Goal: Information Seeking & Learning: Understand process/instructions

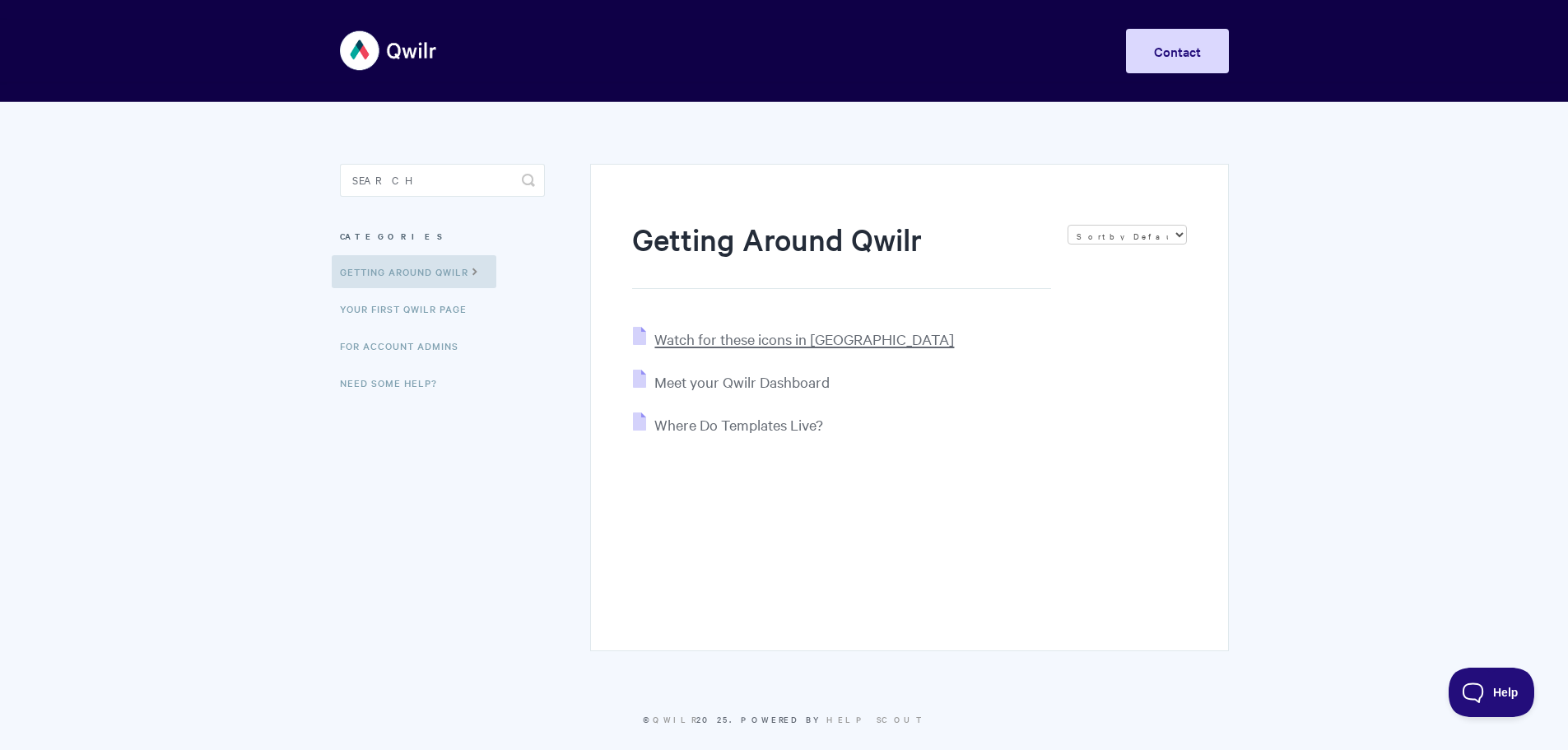
click at [795, 339] on span "Watch for these icons in Qwilr" at bounding box center [804, 339] width 300 height 19
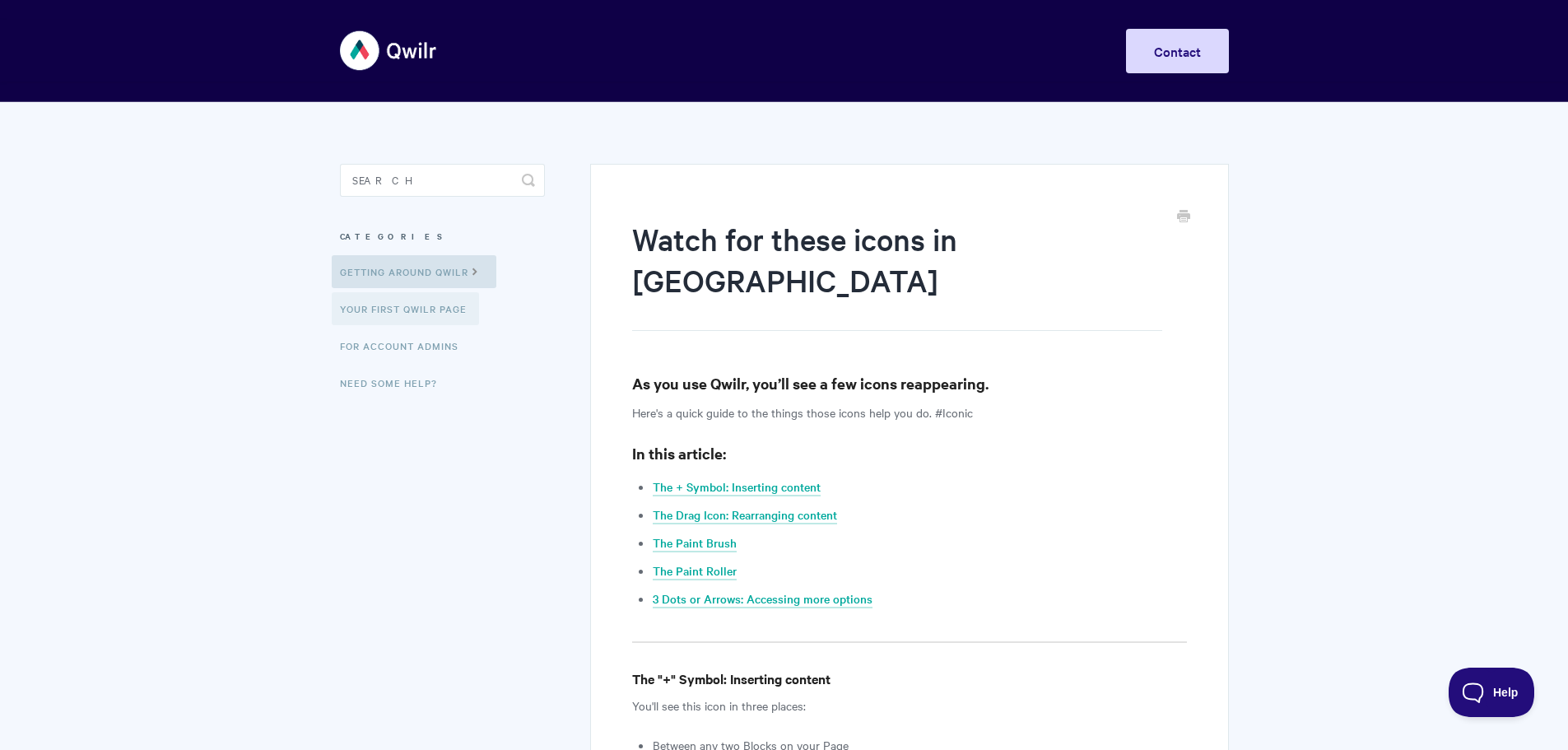
click at [445, 315] on link "Your First Qwilr Page" at bounding box center [405, 309] width 147 height 33
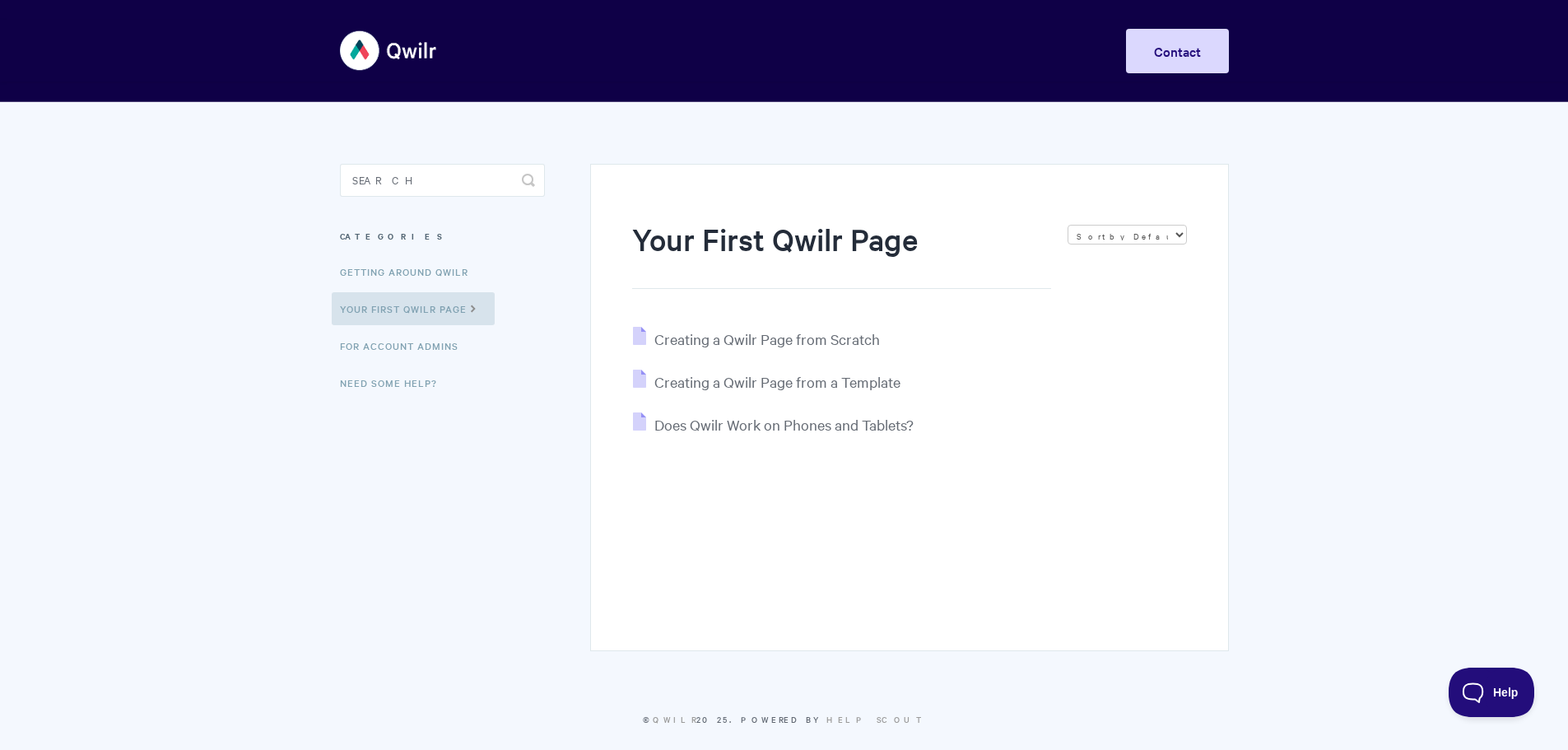
click at [815, 350] on li "Creating a Qwilr Page from Scratch" at bounding box center [909, 339] width 554 height 25
click at [816, 344] on span "Creating a Qwilr Page from Scratch" at bounding box center [766, 339] width 225 height 19
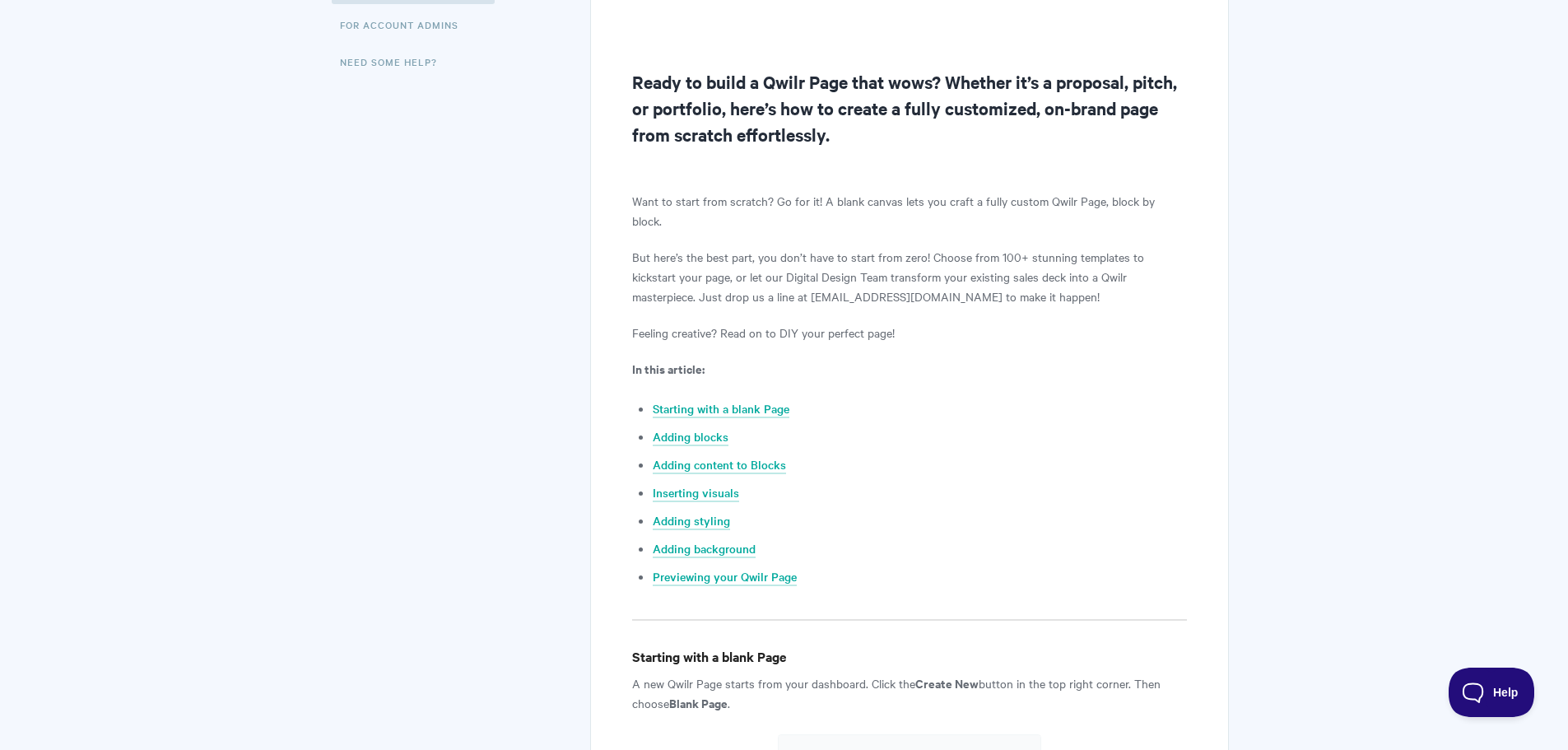
scroll to position [329, 0]
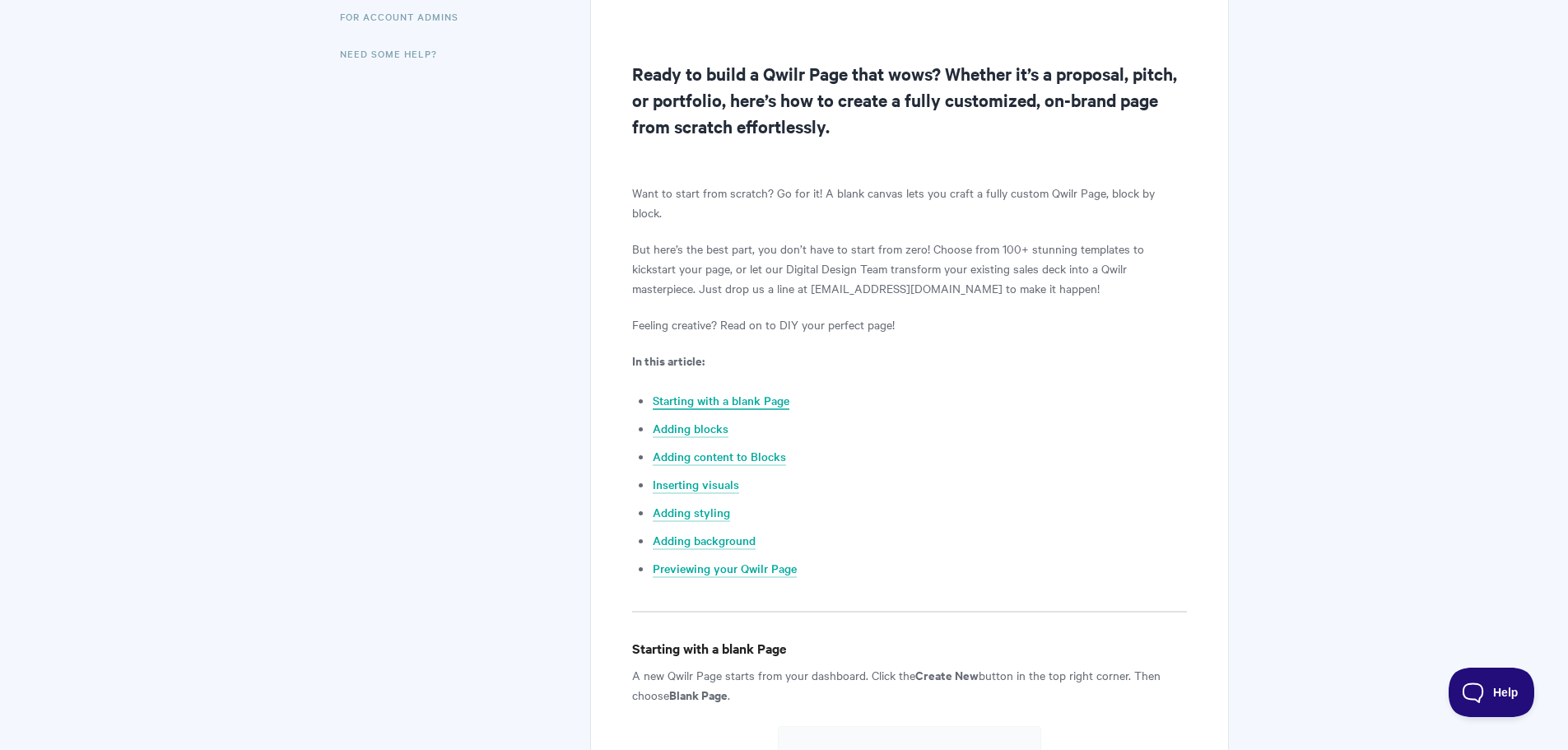
click at [749, 392] on link "Starting with a blank Page" at bounding box center [721, 401] width 137 height 18
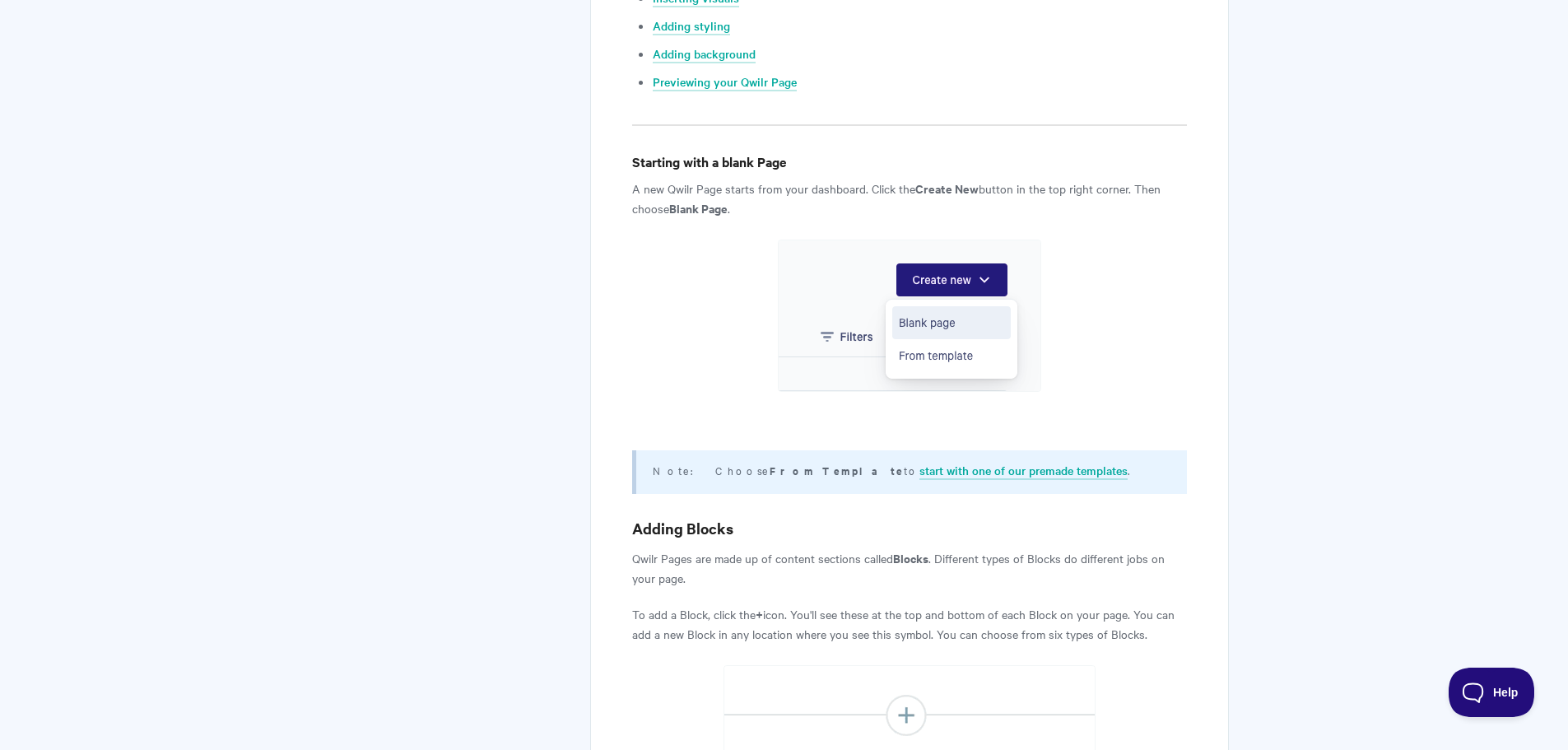
scroll to position [618, 0]
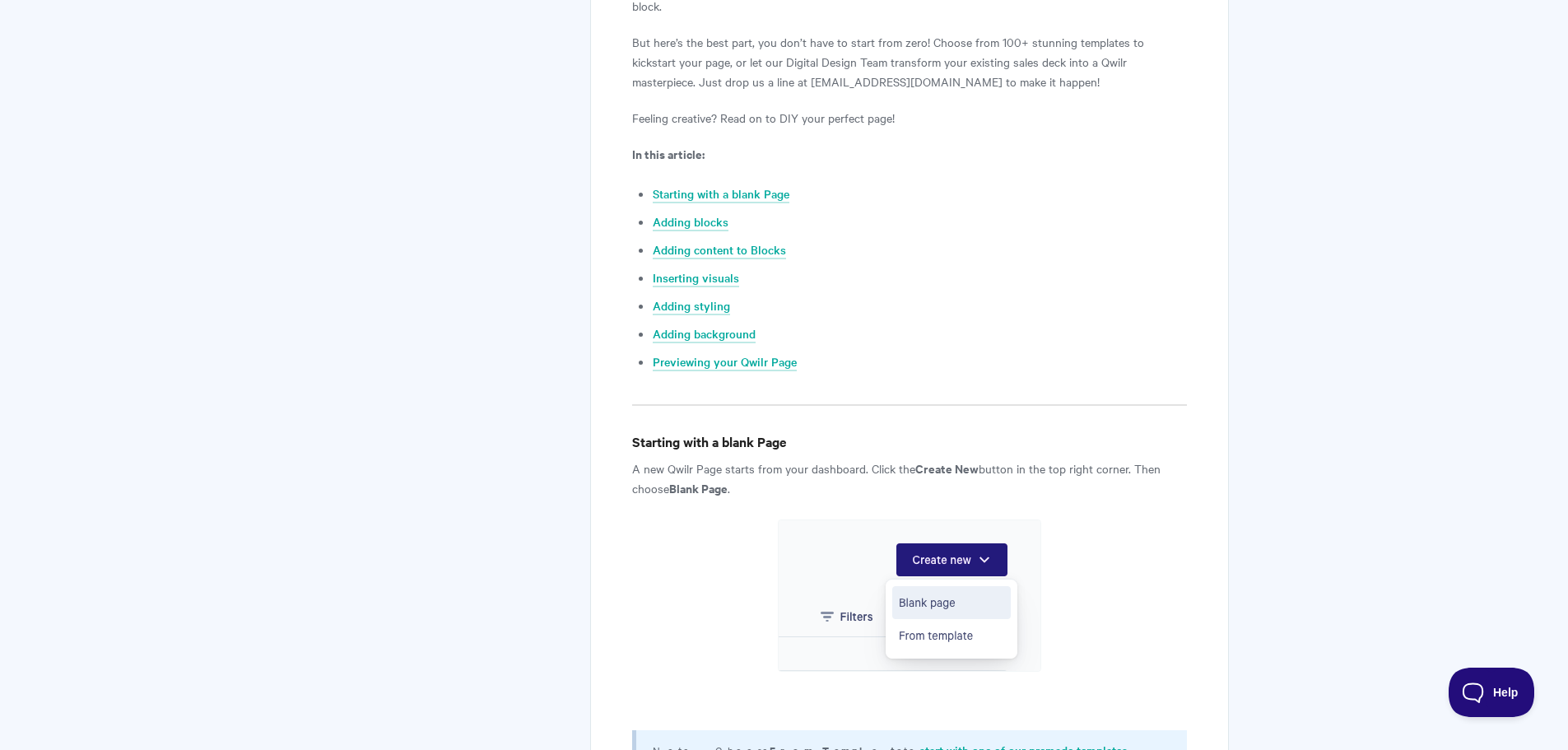
scroll to position [329, 0]
